Goal: Transaction & Acquisition: Download file/media

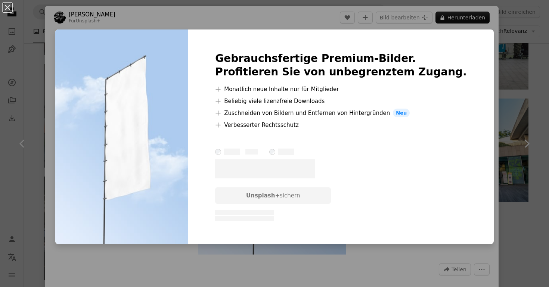
scroll to position [229, 0]
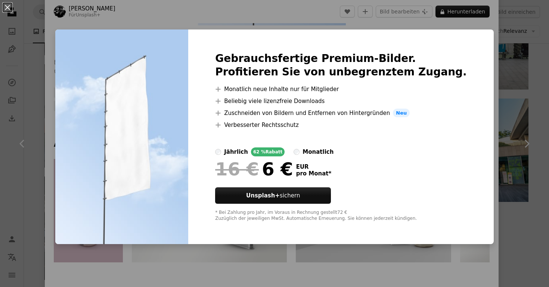
click at [408, 25] on div "An X shape Gebrauchsfertige Premium-Bilder. Profitieren Sie von unbegrenztem Zu…" at bounding box center [274, 143] width 549 height 287
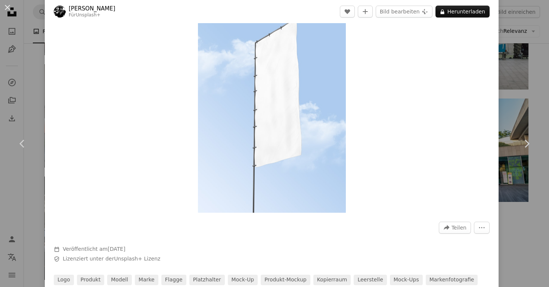
scroll to position [8, 0]
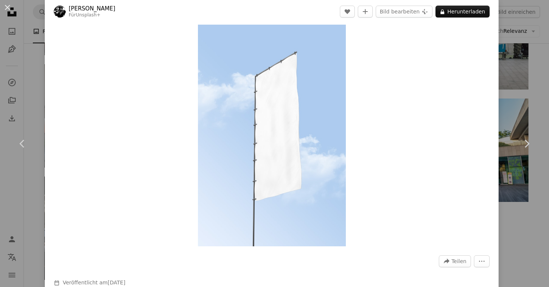
click at [534, 64] on div "An X shape Chevron left Chevron right [PERSON_NAME] Für Unsplash+ A heart A plu…" at bounding box center [274, 143] width 549 height 287
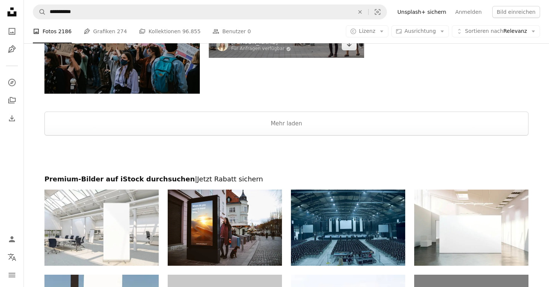
scroll to position [1065, 0]
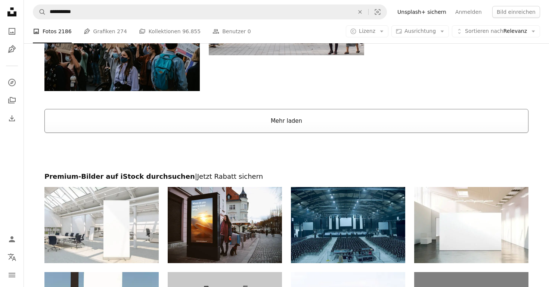
click at [324, 120] on button "Mehr laden" at bounding box center [286, 121] width 484 height 24
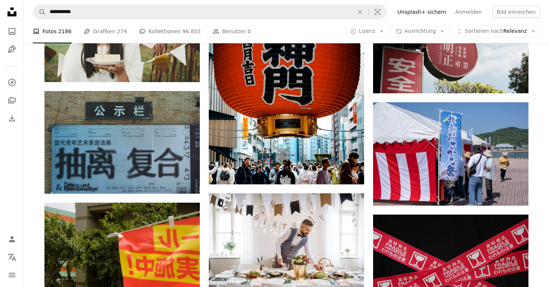
scroll to position [3747, 0]
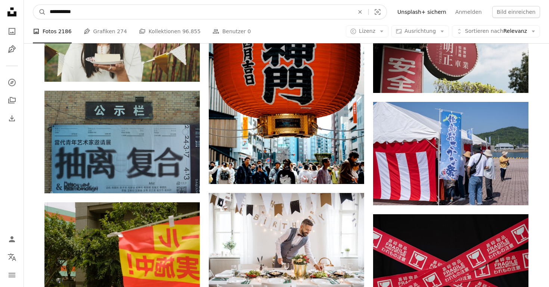
click at [142, 18] on input "**********" at bounding box center [199, 12] width 306 height 14
drag, startPoint x: 117, startPoint y: 13, endPoint x: 64, endPoint y: 14, distance: 53.0
click at [64, 14] on input "**********" at bounding box center [199, 12] width 306 height 14
type input "**********"
click button "A magnifying glass" at bounding box center [39, 12] width 13 height 14
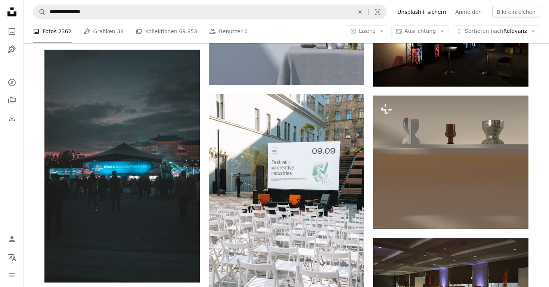
scroll to position [415, 0]
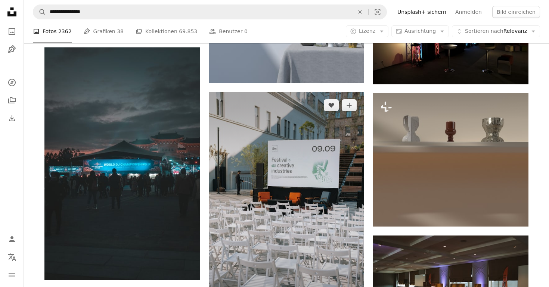
click at [278, 185] on img at bounding box center [286, 208] width 155 height 233
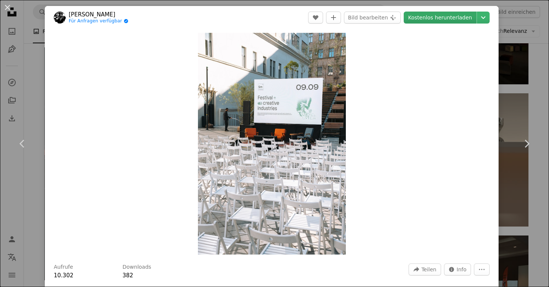
click at [435, 19] on link "Kostenlos herunterladen" at bounding box center [439, 18] width 73 height 12
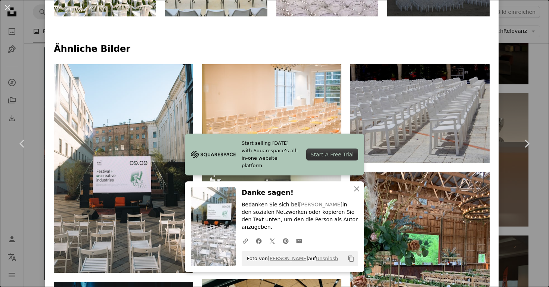
scroll to position [439, 0]
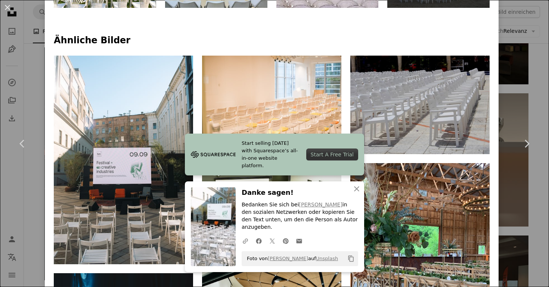
click at [357, 193] on icon "An X shape" at bounding box center [356, 188] width 9 height 9
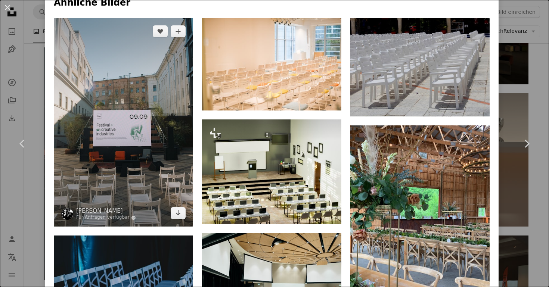
scroll to position [469, 0]
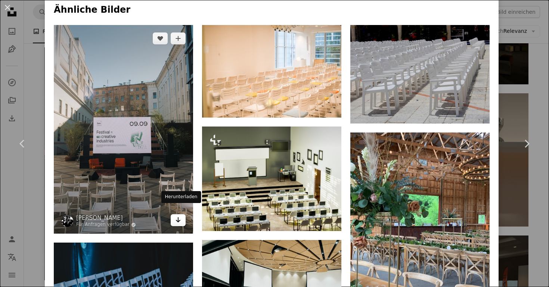
click at [179, 215] on icon "Arrow pointing down" at bounding box center [178, 219] width 6 height 9
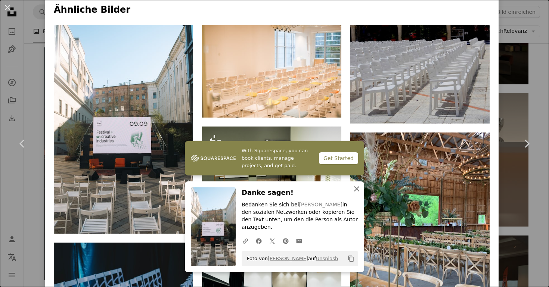
click at [357, 193] on icon "An X shape" at bounding box center [356, 188] width 9 height 9
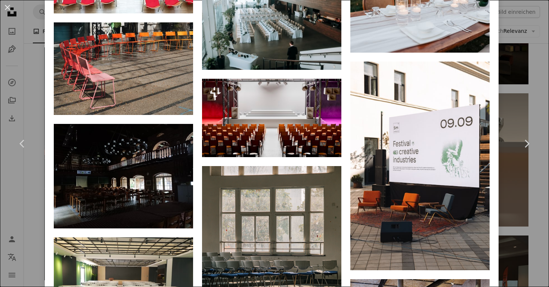
scroll to position [1269, 0]
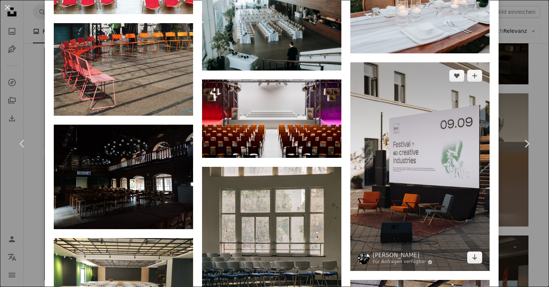
click at [426, 137] on img at bounding box center [419, 166] width 139 height 209
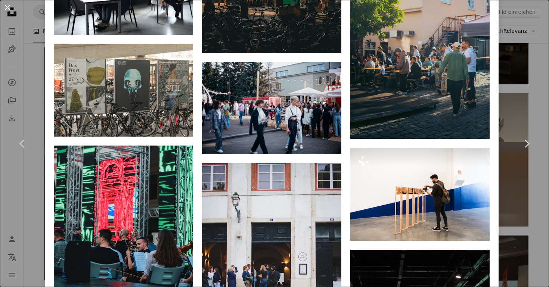
scroll to position [2138, 0]
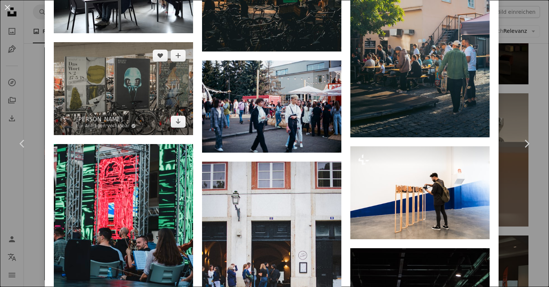
click at [143, 89] on img at bounding box center [123, 88] width 139 height 93
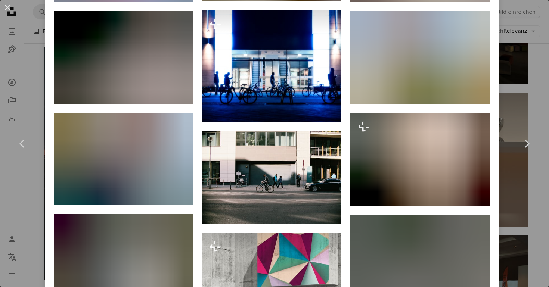
scroll to position [680, 0]
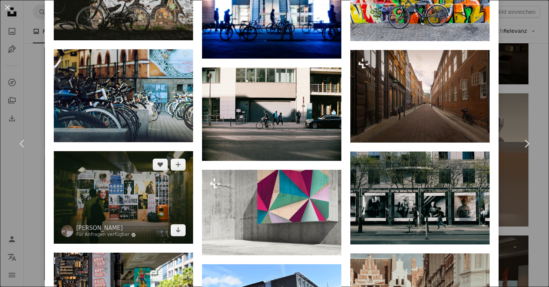
click at [158, 182] on img at bounding box center [123, 197] width 139 height 93
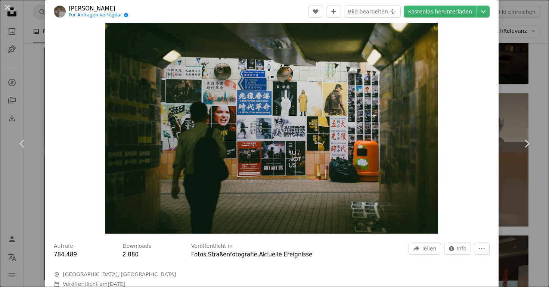
scroll to position [19, 0]
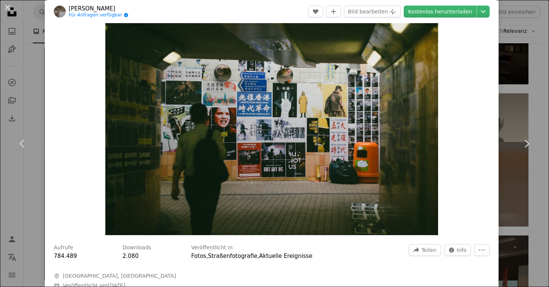
click at [544, 77] on div "An X shape Chevron left Chevron right [PERSON_NAME] Für Anfragen verfügbar A ch…" at bounding box center [274, 143] width 549 height 287
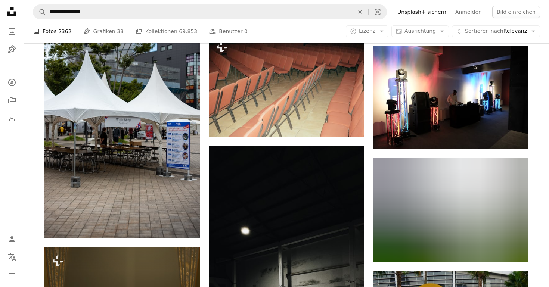
scroll to position [941, 0]
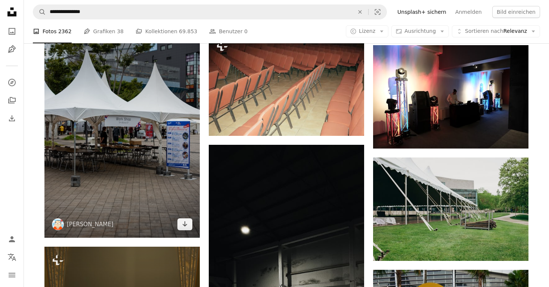
click at [138, 144] on img at bounding box center [121, 121] width 155 height 233
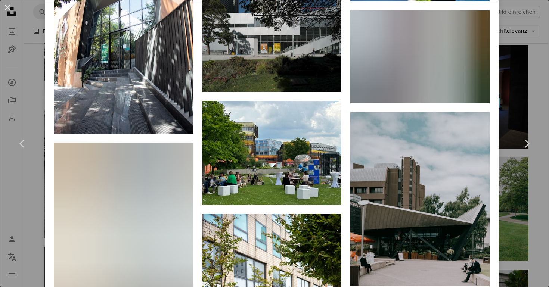
scroll to position [2413, 0]
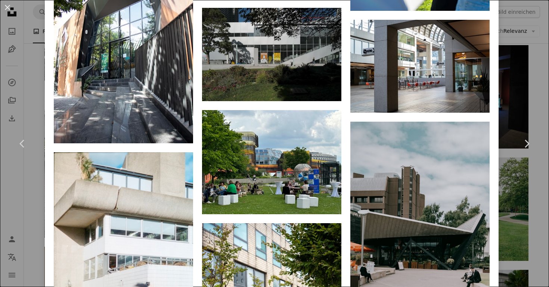
click at [539, 103] on div "An X shape Chevron left Chevron right Kouji Tsuru pafuxu A heart A plus sign Bi…" at bounding box center [274, 143] width 549 height 287
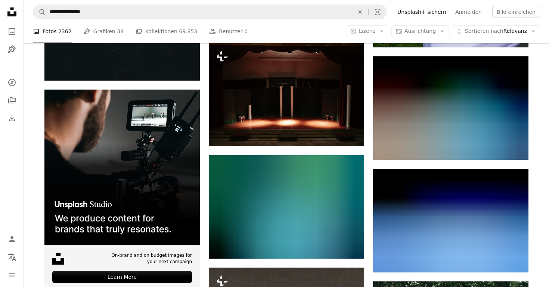
scroll to position [1438, 0]
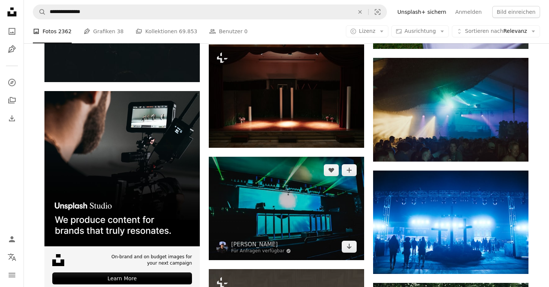
click at [320, 199] on img at bounding box center [286, 208] width 155 height 103
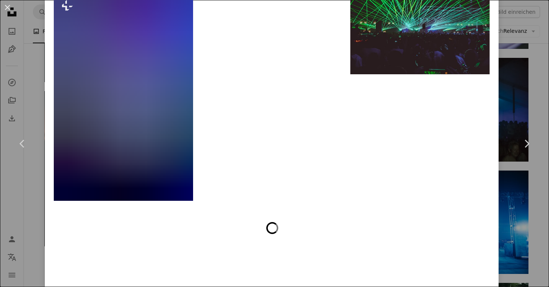
scroll to position [2111, 0]
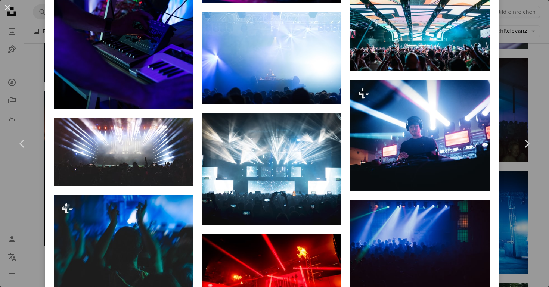
click at [534, 56] on div "An X shape Chevron left Chevron right [PERSON_NAME] Für Anfragen verfügbar A ch…" at bounding box center [274, 143] width 549 height 287
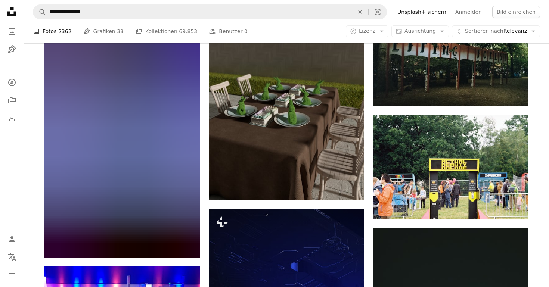
scroll to position [1718, 0]
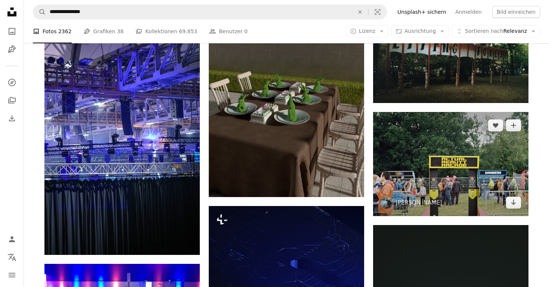
click at [444, 168] on img at bounding box center [450, 164] width 155 height 104
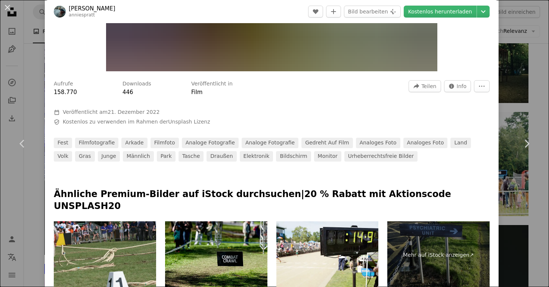
scroll to position [200, 0]
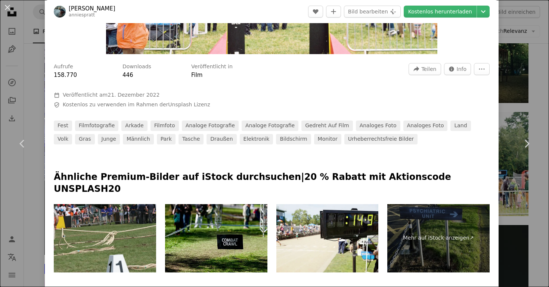
click at [532, 106] on div "An X shape Chevron left Chevron right [PERSON_NAME] anniespratt A heart A plus …" at bounding box center [274, 143] width 549 height 287
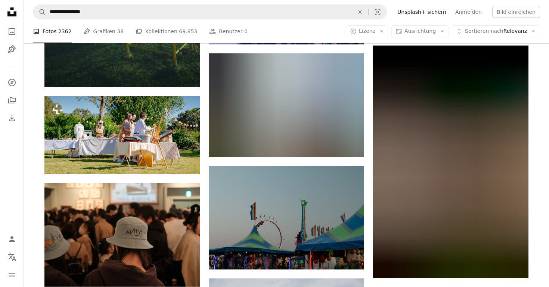
scroll to position [3126, 0]
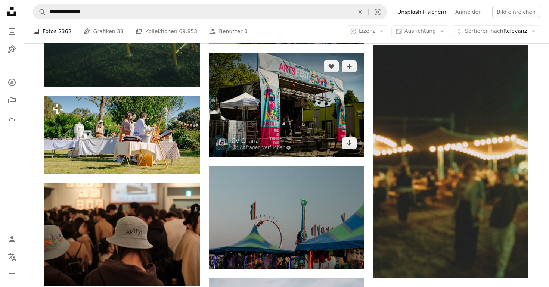
click at [315, 120] on img at bounding box center [286, 105] width 155 height 104
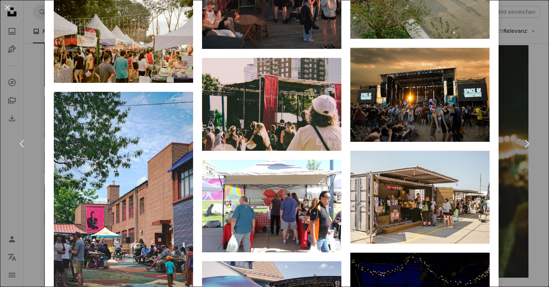
scroll to position [2812, 0]
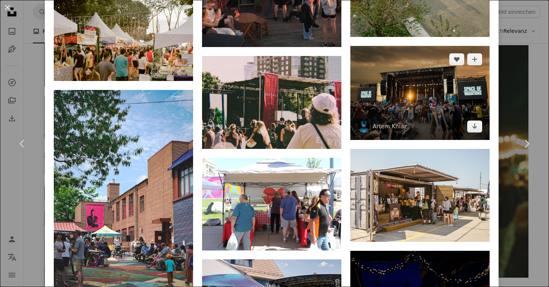
click at [444, 107] on img at bounding box center [419, 93] width 139 height 94
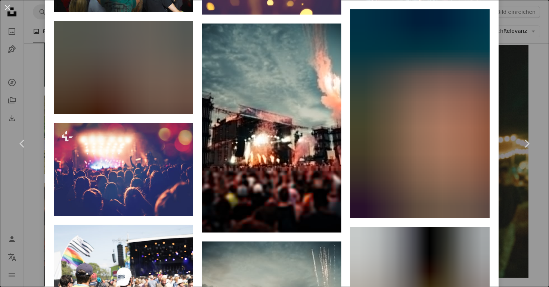
scroll to position [881, 0]
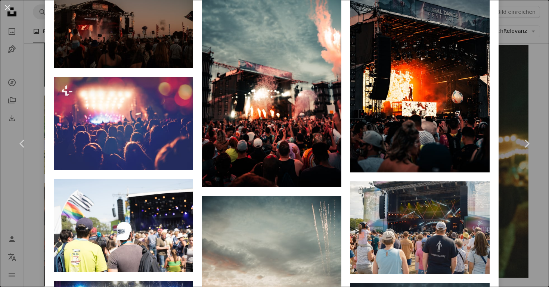
click at [535, 98] on div "An X shape Chevron left Chevron right [PERSON_NAME] artem_kniaz A heart A plus …" at bounding box center [274, 143] width 549 height 287
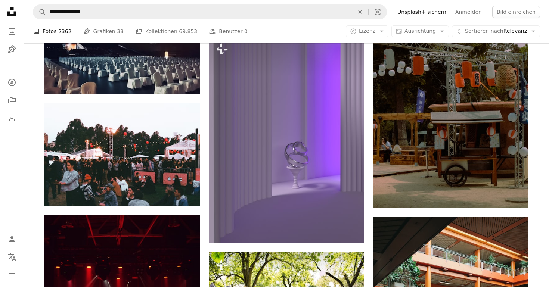
scroll to position [4253, 0]
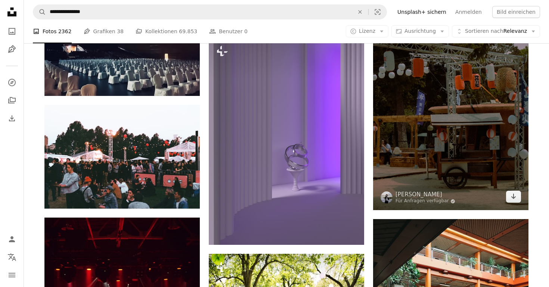
click at [435, 142] on img at bounding box center [450, 93] width 155 height 233
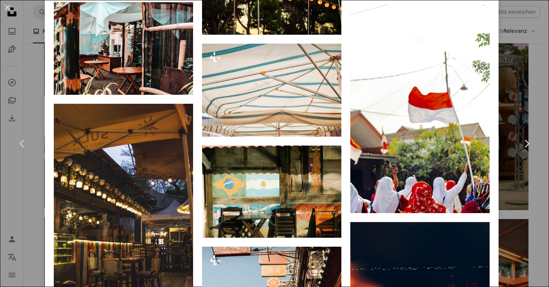
scroll to position [1178, 0]
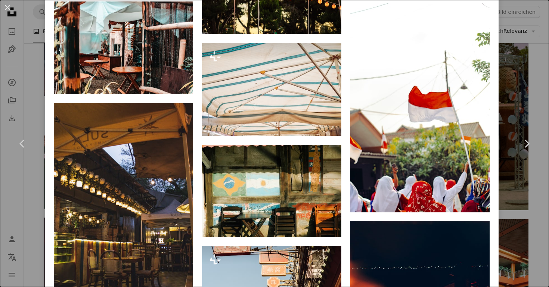
click at [529, 84] on div "An X shape Chevron left Chevron right Celine Ylmz Für Anfragen verfügbar A chec…" at bounding box center [274, 143] width 549 height 287
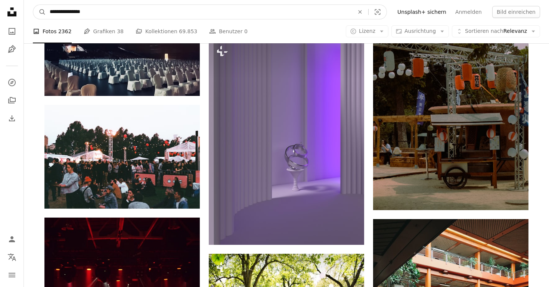
click at [175, 16] on input "**********" at bounding box center [199, 12] width 306 height 14
type input "**********"
click button "A magnifying glass" at bounding box center [39, 12] width 13 height 14
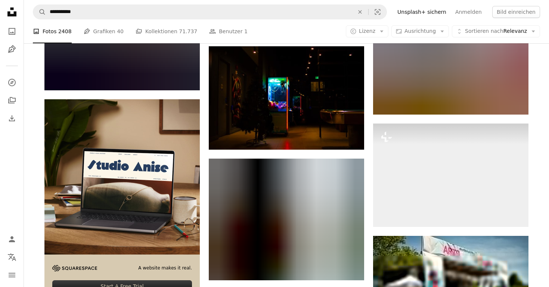
scroll to position [1482, 0]
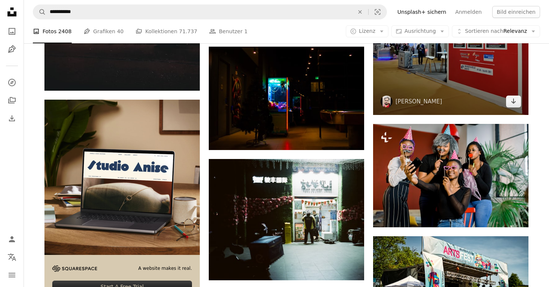
click at [426, 69] on img at bounding box center [450, 37] width 155 height 155
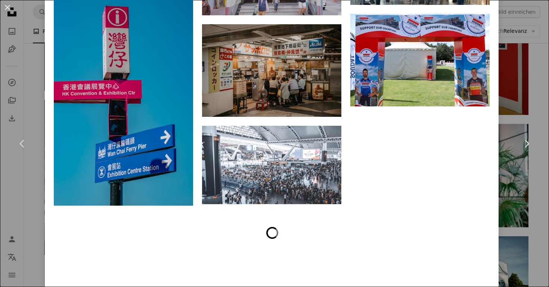
scroll to position [4769, 0]
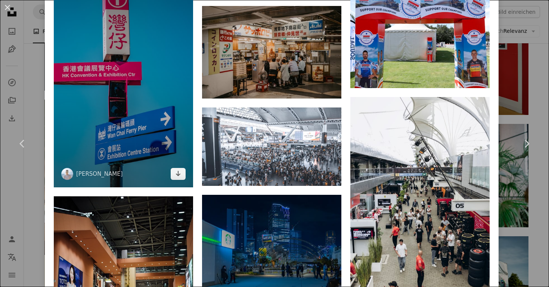
click at [140, 69] on img at bounding box center [123, 63] width 139 height 247
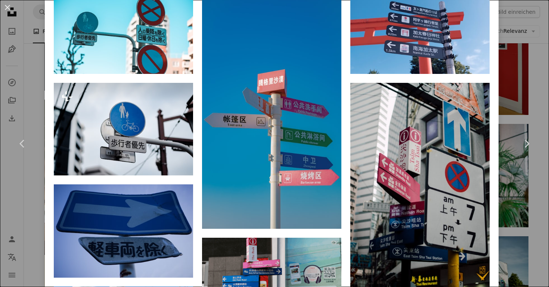
scroll to position [513, 0]
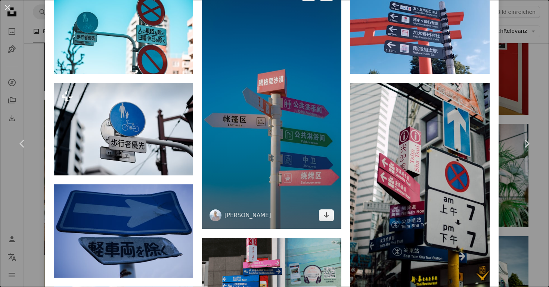
click at [271, 110] on img at bounding box center [271, 104] width 139 height 247
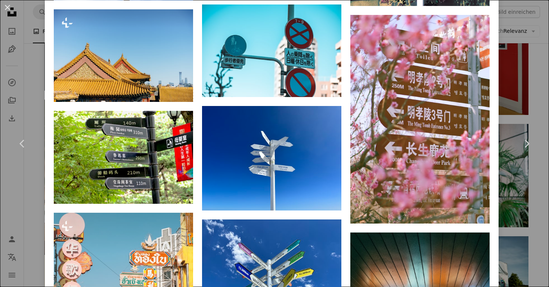
scroll to position [1325, 0]
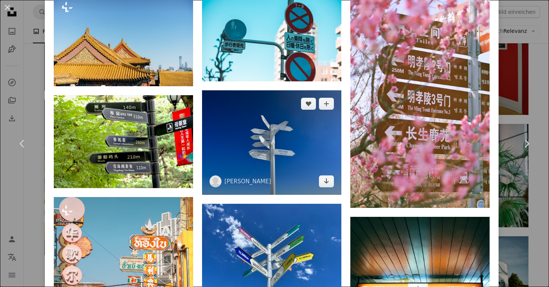
click at [294, 154] on img at bounding box center [271, 142] width 139 height 104
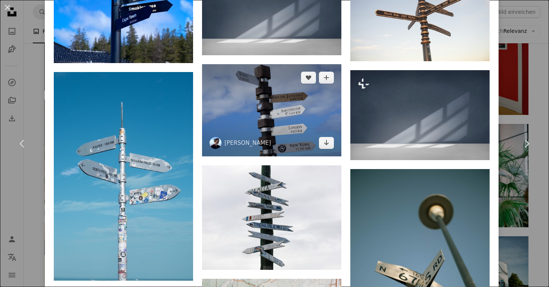
scroll to position [2330, 0]
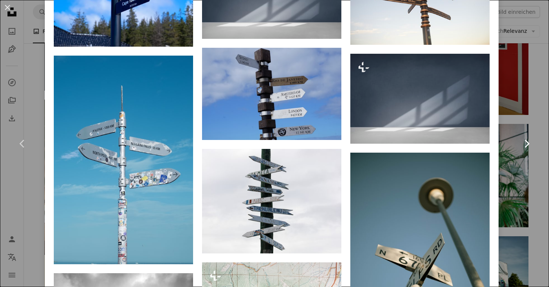
click at [540, 108] on link "Chevron right" at bounding box center [526, 144] width 45 height 72
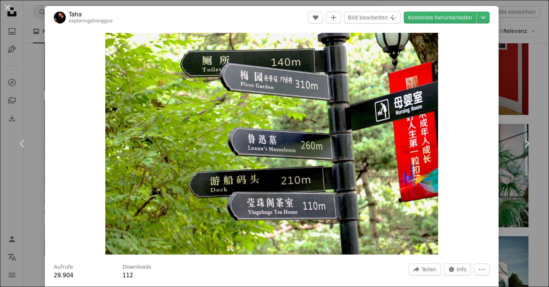
click at [538, 51] on div "An X shape Chevron left Chevron right Taha exploringzhongguo A heart A plus sig…" at bounding box center [274, 143] width 549 height 287
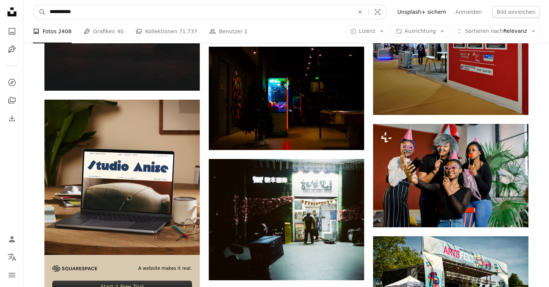
click at [123, 12] on input "**********" at bounding box center [199, 12] width 306 height 14
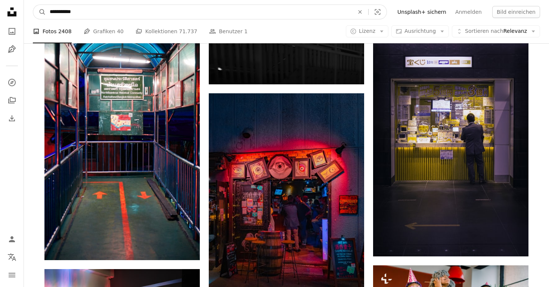
scroll to position [1921, 0]
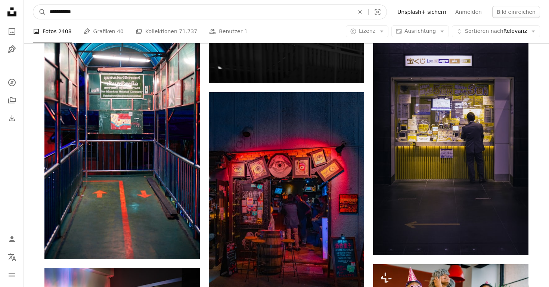
drag, startPoint x: 81, startPoint y: 15, endPoint x: 65, endPoint y: 15, distance: 16.0
click at [65, 15] on input "**********" at bounding box center [199, 12] width 306 height 14
type input "**********"
click button "A magnifying glass" at bounding box center [39, 12] width 13 height 14
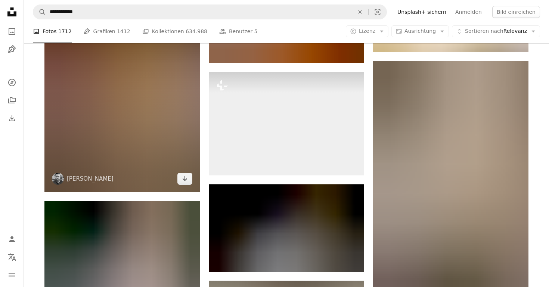
scroll to position [710, 0]
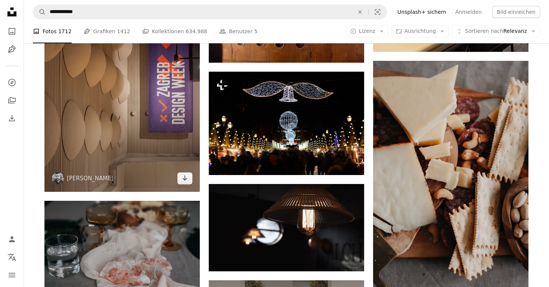
click at [131, 125] on img at bounding box center [121, 75] width 155 height 232
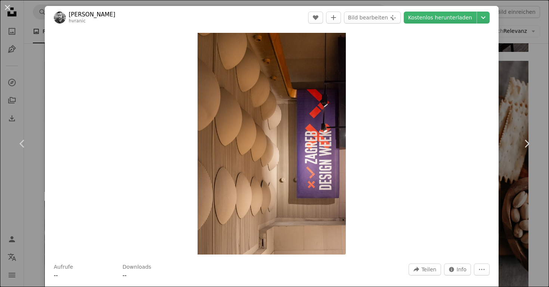
click at [545, 73] on div "An X shape Chevron left Chevron right [PERSON_NAME] hvranic A heart A plus sign…" at bounding box center [274, 143] width 549 height 287
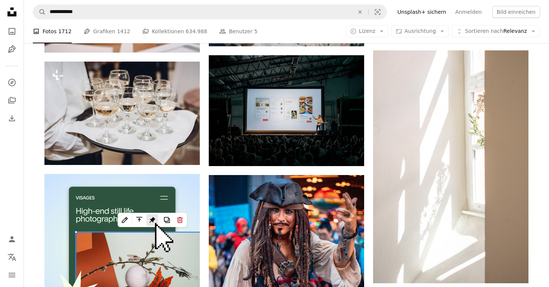
scroll to position [1273, 0]
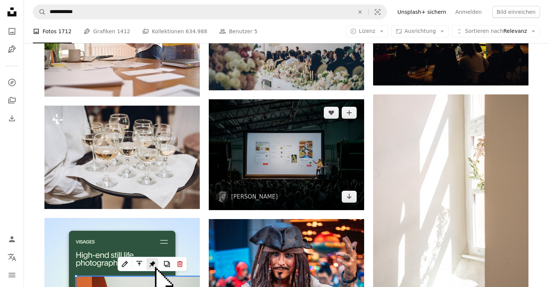
click at [276, 154] on img at bounding box center [286, 154] width 155 height 111
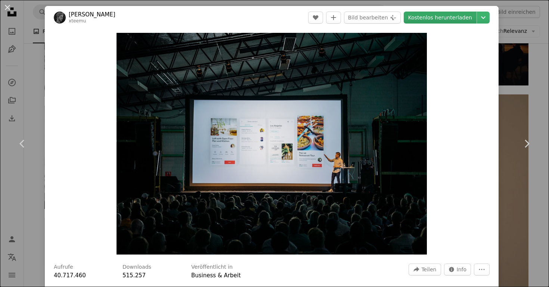
click at [459, 19] on link "Kostenlos herunterladen" at bounding box center [439, 18] width 73 height 12
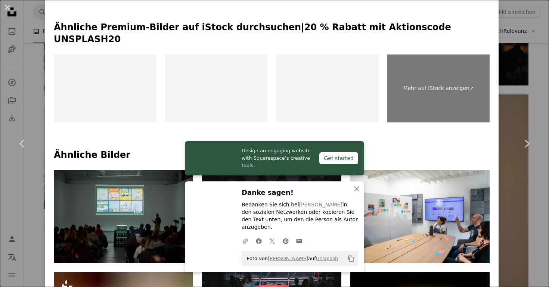
scroll to position [384, 0]
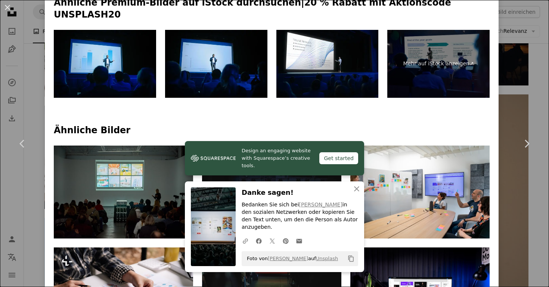
click at [356, 191] on icon "button" at bounding box center [356, 188] width 5 height 5
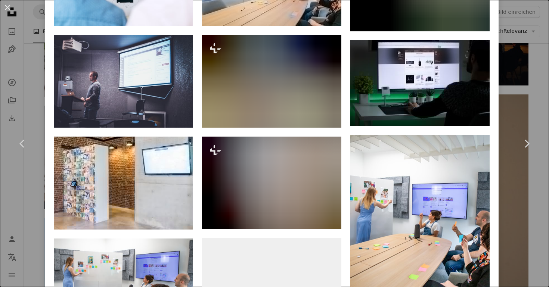
scroll to position [903, 0]
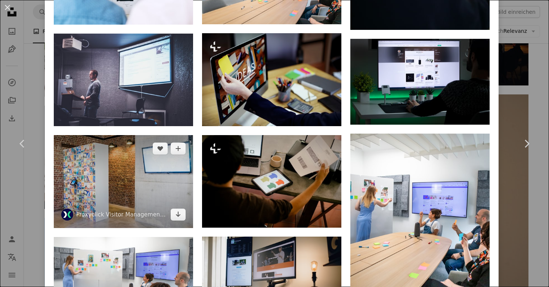
click at [153, 175] on img at bounding box center [123, 181] width 139 height 93
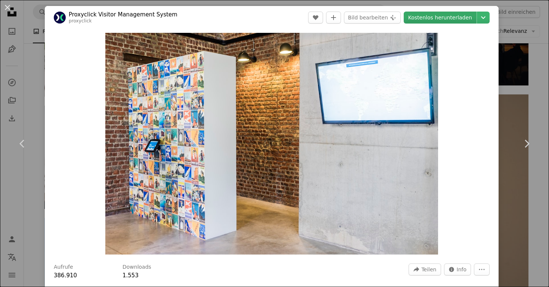
click at [432, 19] on link "Kostenlos herunterladen" at bounding box center [439, 18] width 73 height 12
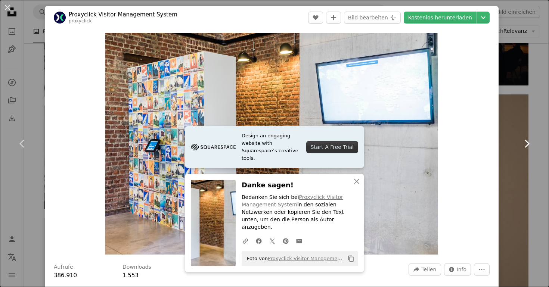
click at [533, 121] on link "Chevron right" at bounding box center [526, 144] width 45 height 72
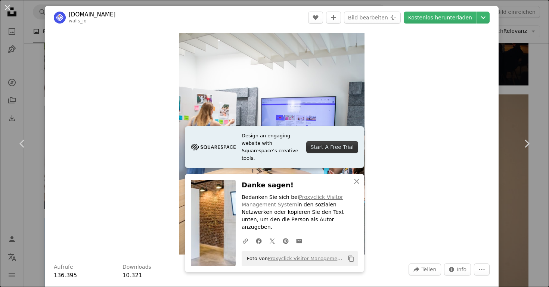
click at [532, 99] on div "An X shape Chevron left Chevron right [DOMAIN_NAME] walls_io A heart A plus sig…" at bounding box center [274, 143] width 549 height 287
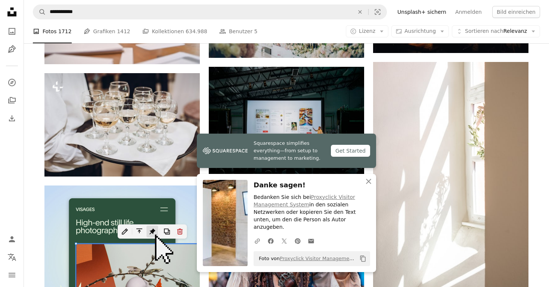
scroll to position [1305, 0]
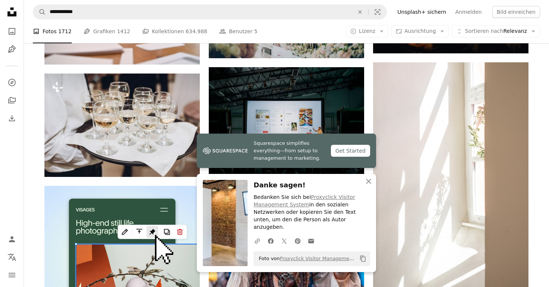
click at [535, 121] on div "Plus sign for Unsplash+ A heart A plus sign Getty Images Für Unsplash+ A lock H…" at bounding box center [285, 111] width 501 height 2461
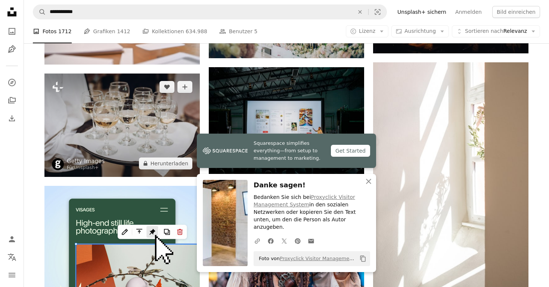
click at [159, 121] on img at bounding box center [121, 125] width 155 height 103
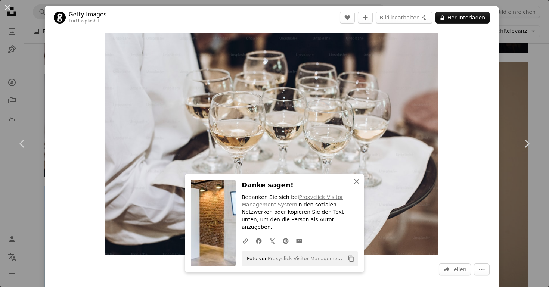
click at [358, 186] on icon "An X shape" at bounding box center [356, 181] width 9 height 9
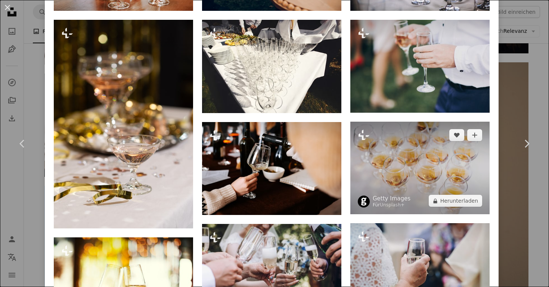
scroll to position [671, 0]
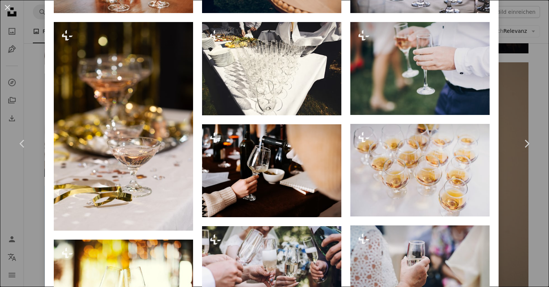
click at [536, 83] on div "An X shape Chevron left Chevron right Getty Images Für Unsplash+ A heart A plus…" at bounding box center [274, 143] width 549 height 287
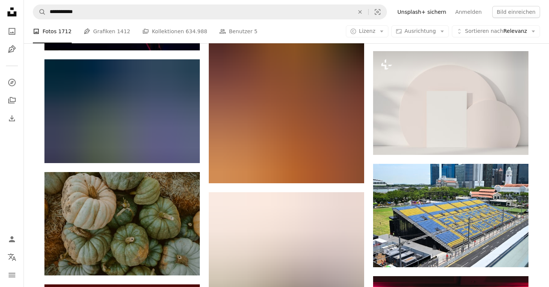
scroll to position [2913, 0]
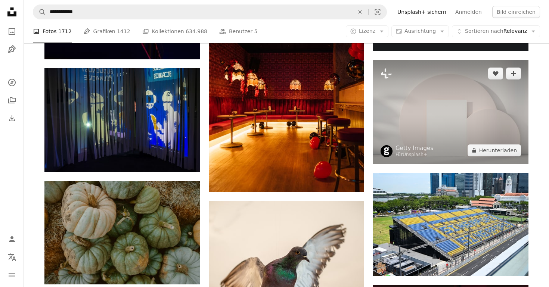
click at [450, 107] on img at bounding box center [450, 111] width 155 height 103
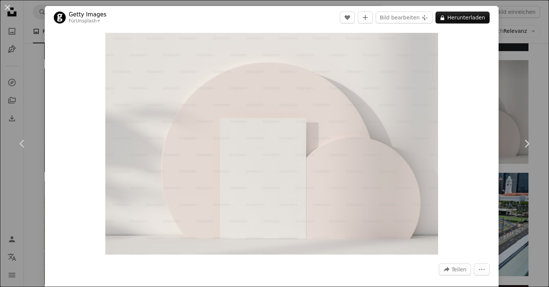
click at [537, 99] on div "An X shape Chevron left Chevron right Getty Images Für Unsplash+ A heart A plus…" at bounding box center [274, 143] width 549 height 287
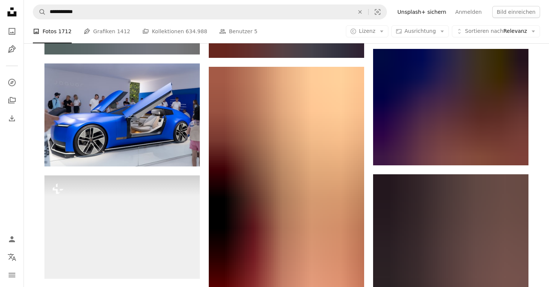
scroll to position [3530, 0]
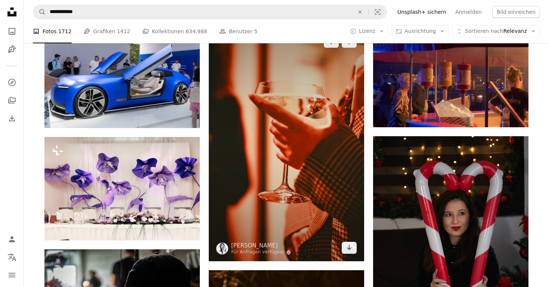
click at [305, 166] on img at bounding box center [286, 144] width 155 height 233
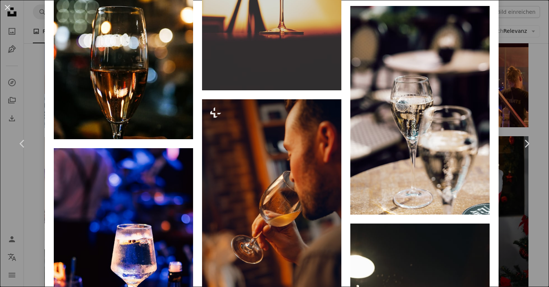
scroll to position [1692, 0]
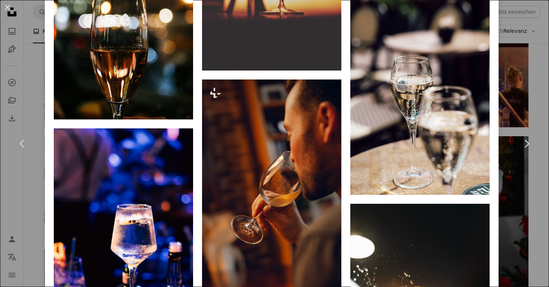
click at [540, 64] on div "An X shape Chevron left Chevron right [PERSON_NAME] Für Anfragen verfügbar A ch…" at bounding box center [274, 143] width 549 height 287
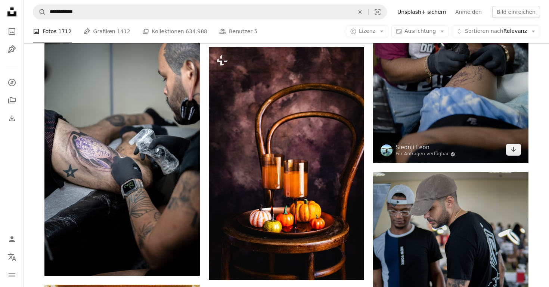
scroll to position [4930, 0]
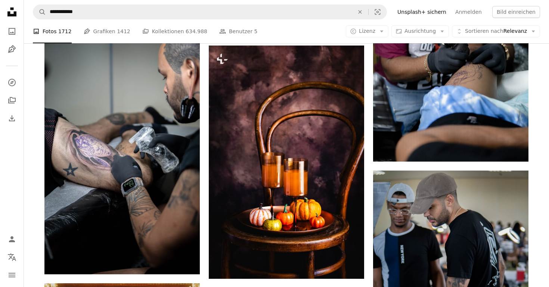
click at [92, 3] on nav "**********" at bounding box center [286, 12] width 525 height 24
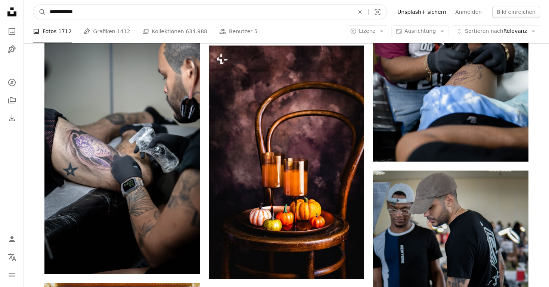
click at [93, 13] on input "**********" at bounding box center [199, 12] width 306 height 14
type input "**********"
click button "A magnifying glass" at bounding box center [39, 12] width 13 height 14
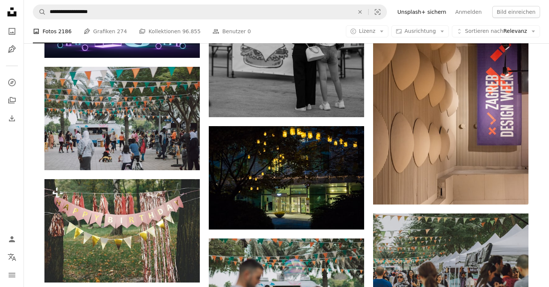
scroll to position [425, 0]
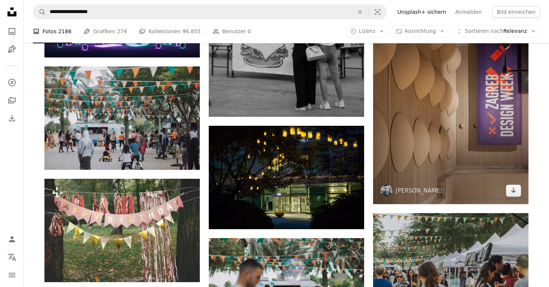
click at [449, 86] on img at bounding box center [450, 88] width 155 height 232
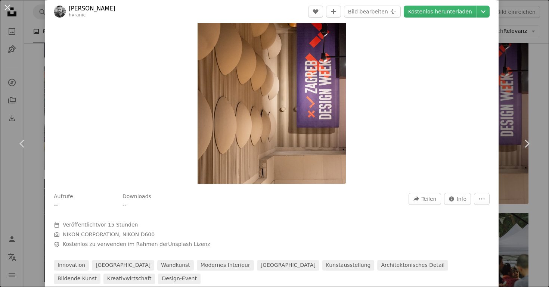
scroll to position [112, 0]
